Goal: Task Accomplishment & Management: Use online tool/utility

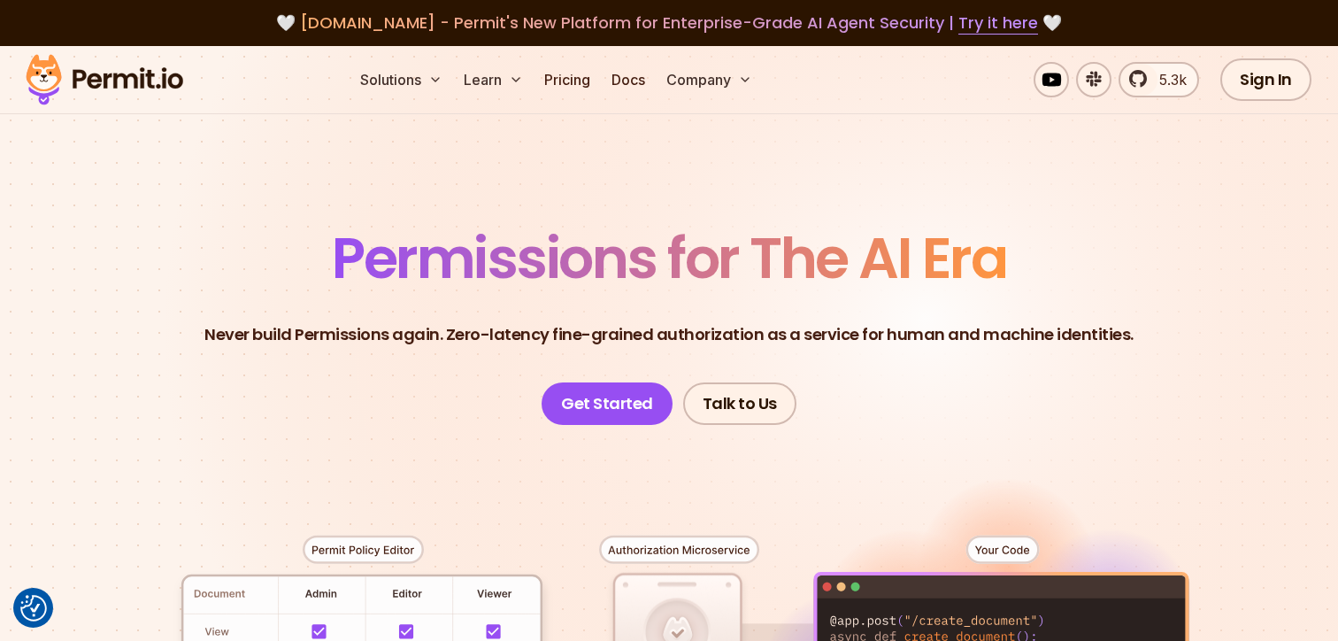
click at [1274, 298] on header "Permissions for The AI Era Never build Permissions again. Zero-latency fine-gra…" at bounding box center [669, 327] width 1239 height 195
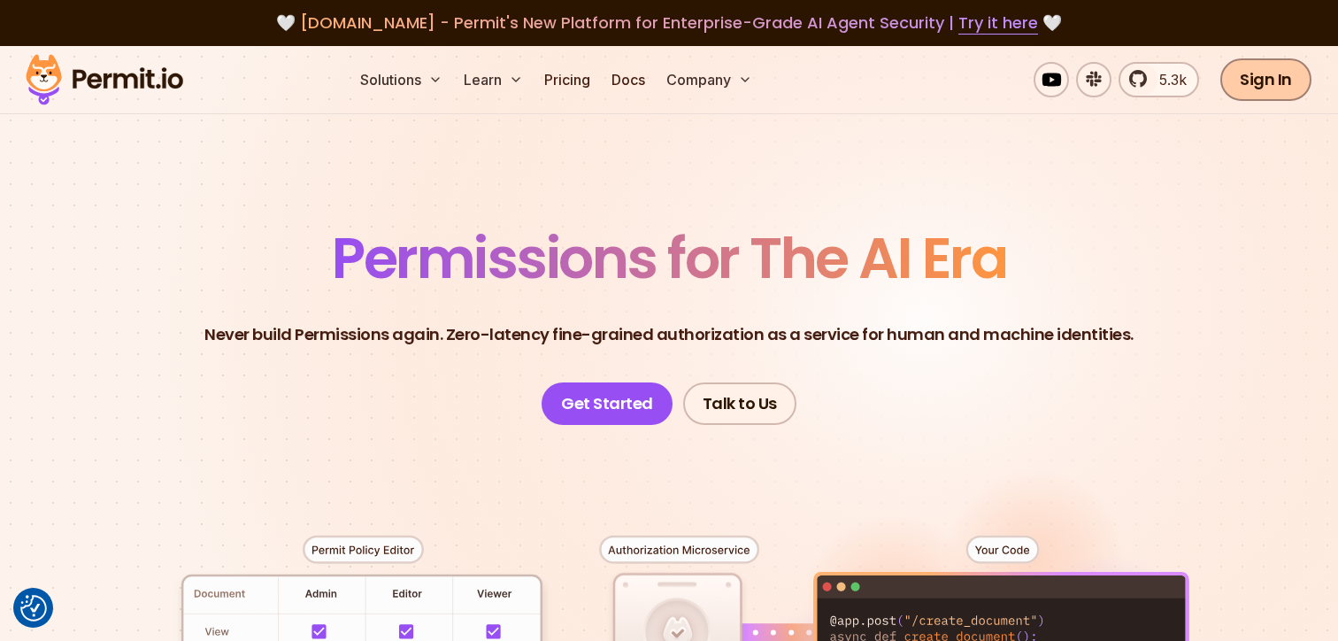
click at [1248, 96] on link "Sign In" at bounding box center [1266, 79] width 91 height 42
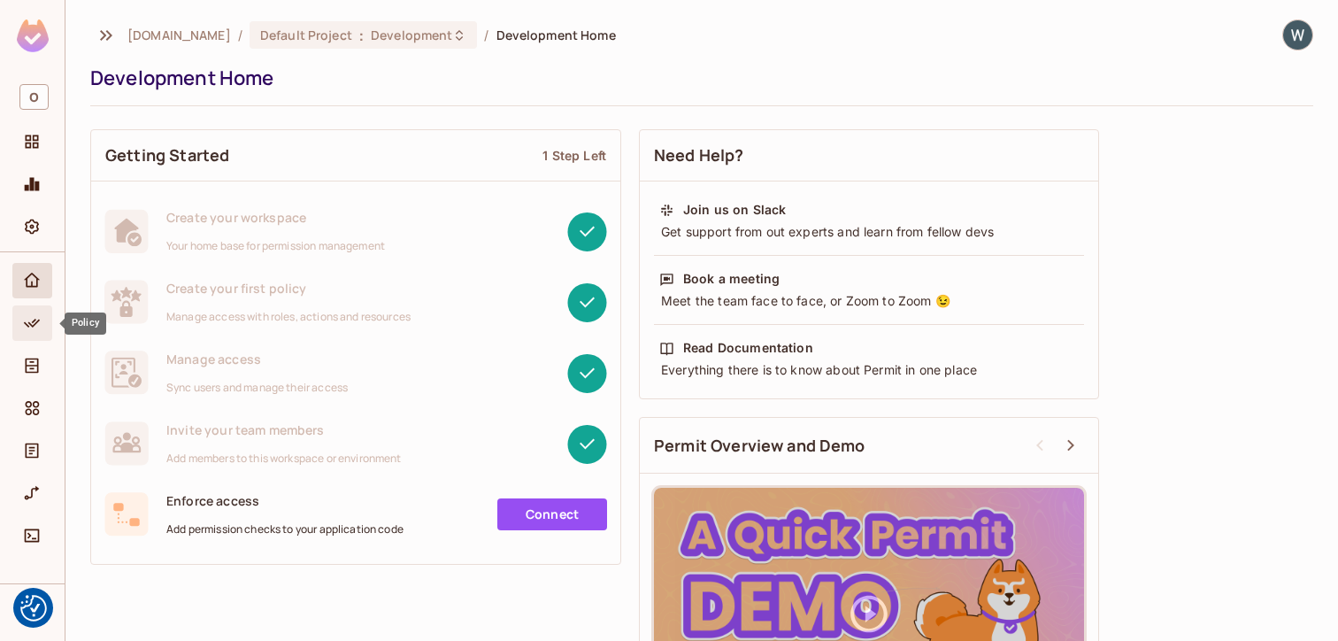
click at [31, 334] on div "Policy" at bounding box center [32, 322] width 40 height 35
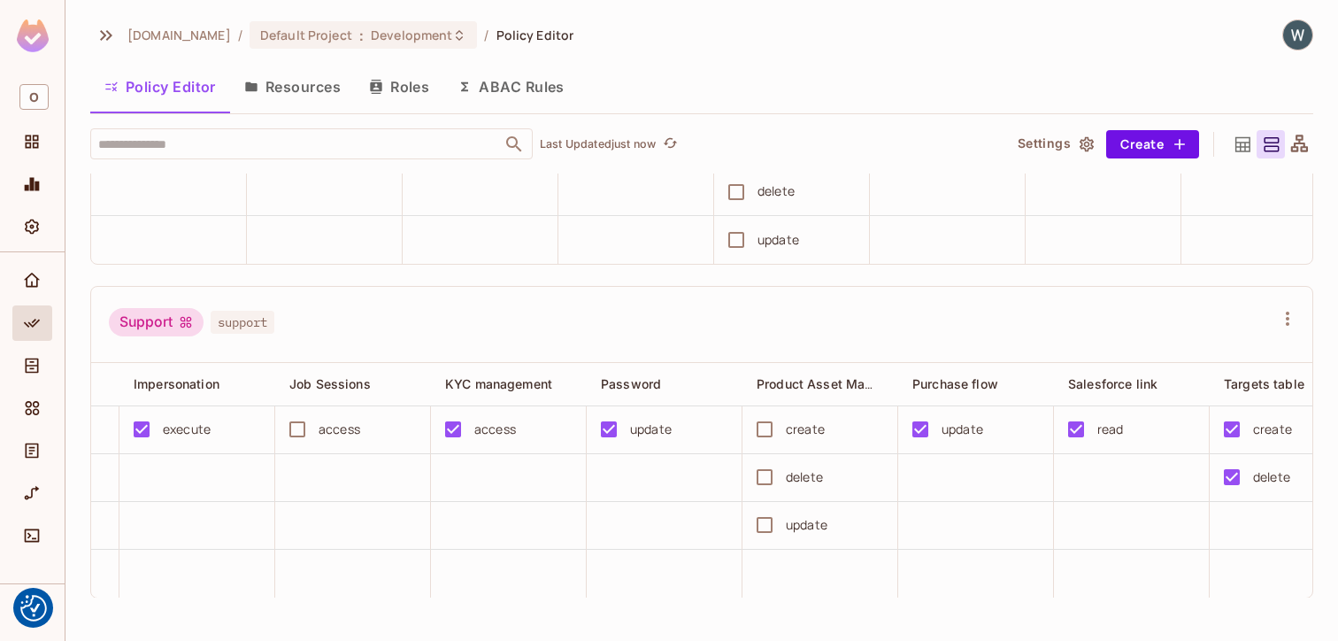
scroll to position [0, 1373]
click at [282, 37] on span "Default Project" at bounding box center [306, 35] width 92 height 17
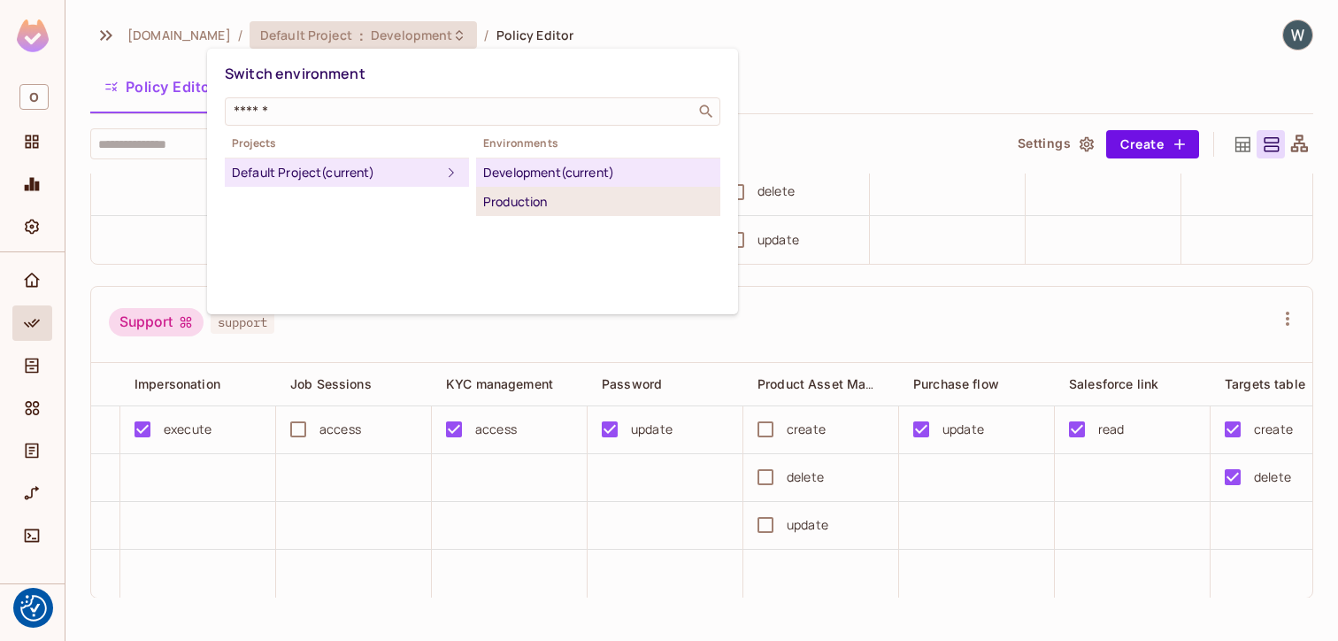
click at [532, 198] on div "Production" at bounding box center [598, 201] width 230 height 21
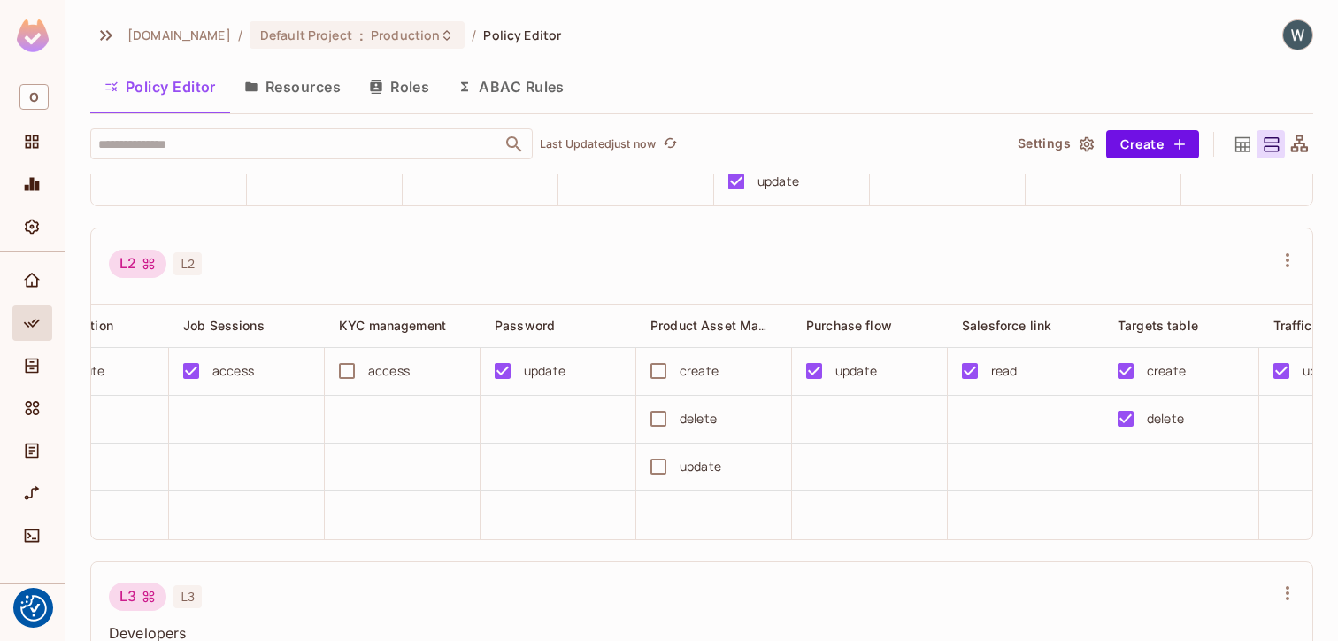
scroll to position [0, 1479]
